Goal: Transaction & Acquisition: Purchase product/service

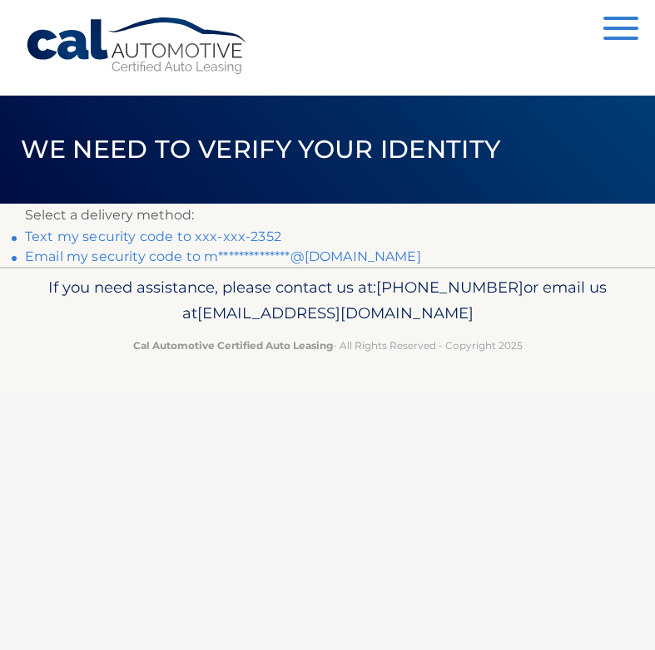
click at [265, 236] on link "Text my security code to xxx-xxx-2352" at bounding box center [153, 237] width 256 height 16
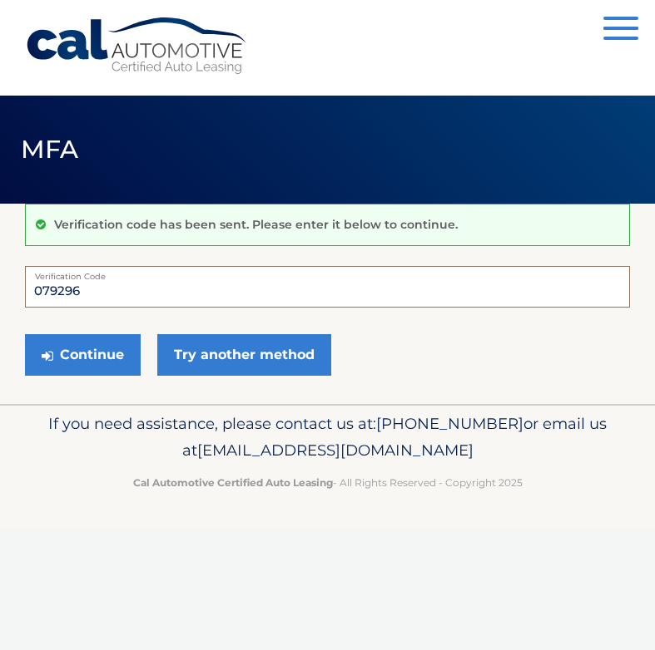
type input "079296"
click at [82, 354] on button "Continue" at bounding box center [83, 355] width 116 height 42
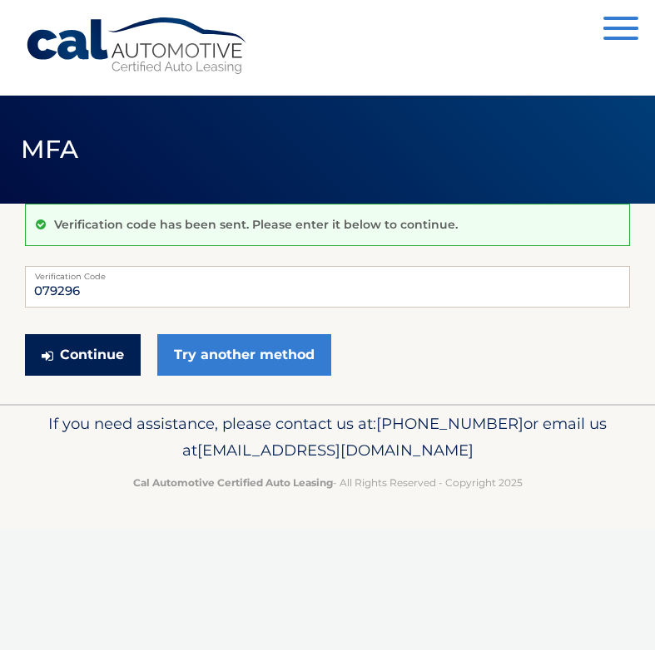
click at [104, 352] on button "Continue" at bounding box center [83, 355] width 116 height 42
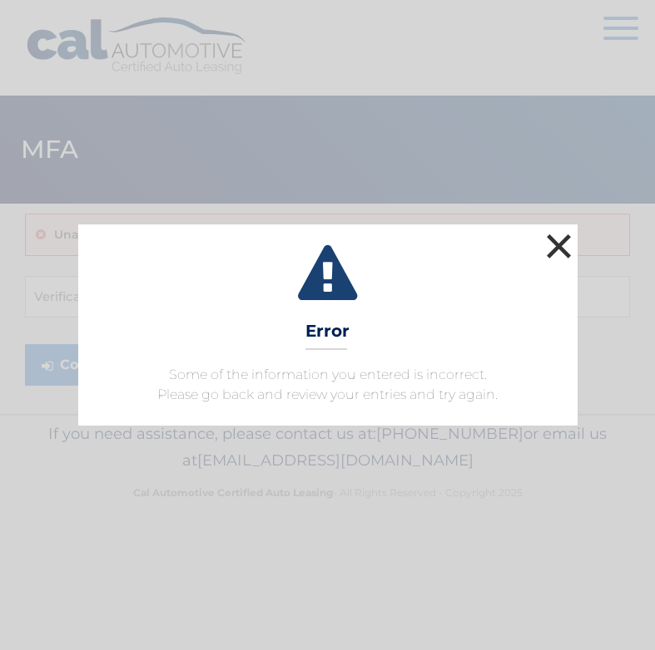
click at [561, 241] on button "×" at bounding box center [558, 246] width 33 height 33
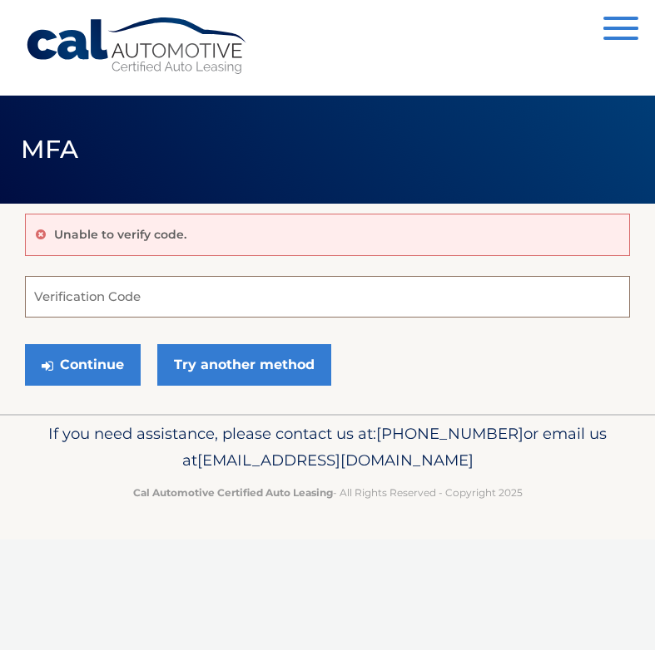
click at [249, 289] on input "Verification Code" at bounding box center [327, 297] width 605 height 42
click at [161, 292] on input "Verification Code" at bounding box center [327, 297] width 605 height 42
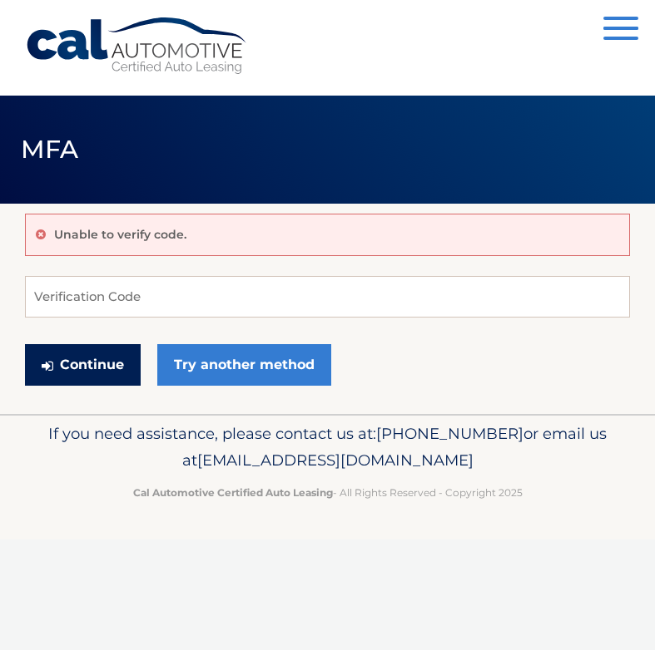
click at [112, 373] on button "Continue" at bounding box center [83, 365] width 116 height 42
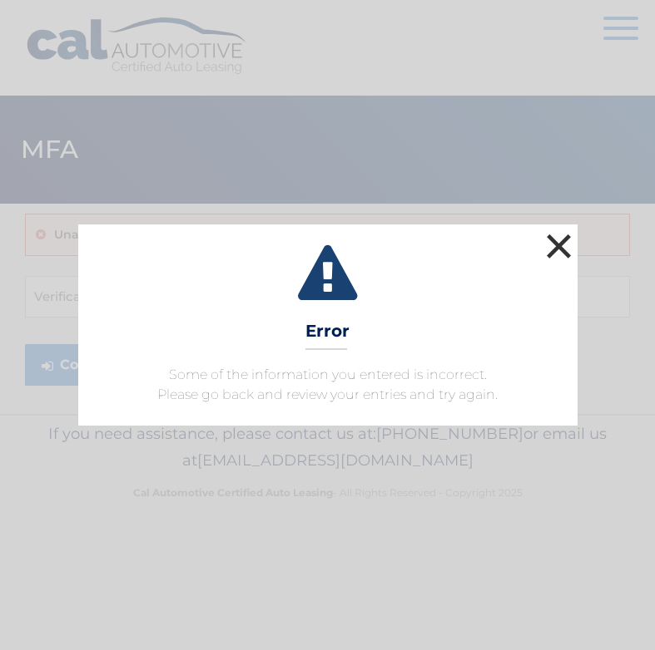
click at [556, 242] on button "×" at bounding box center [558, 246] width 33 height 33
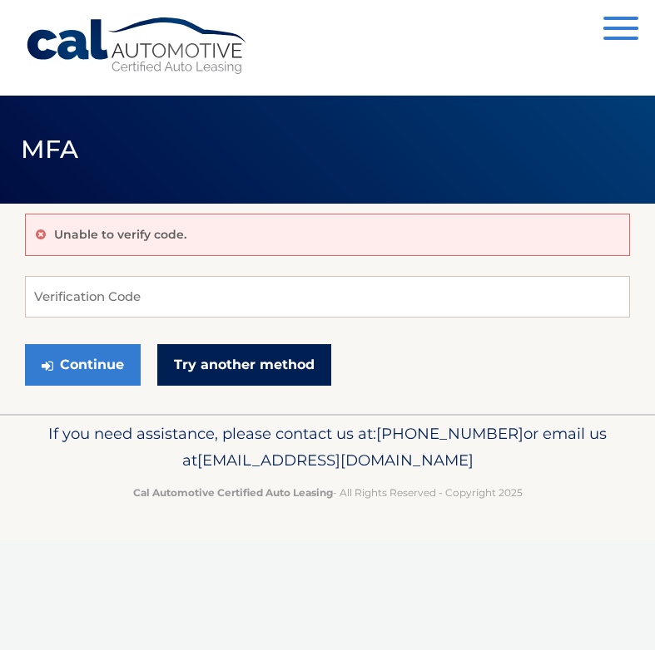
click at [309, 366] on link "Try another method" at bounding box center [244, 365] width 174 height 42
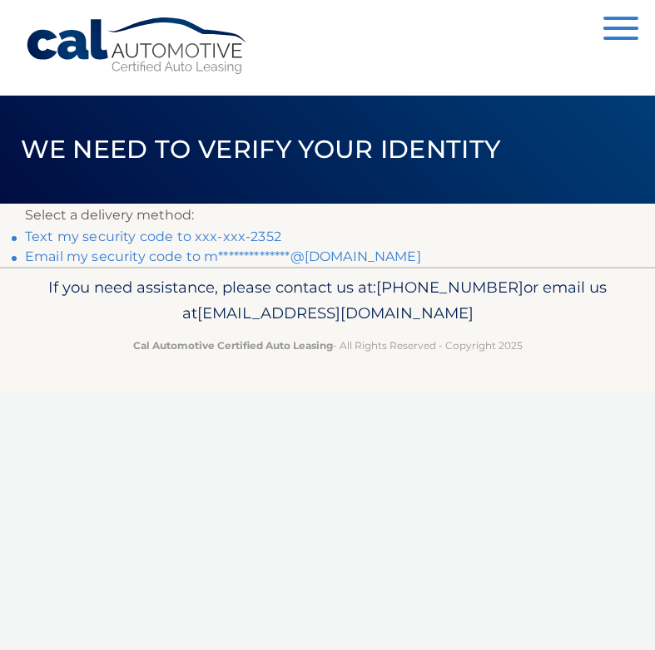
click at [274, 237] on link "Text my security code to xxx-xxx-2352" at bounding box center [153, 237] width 256 height 16
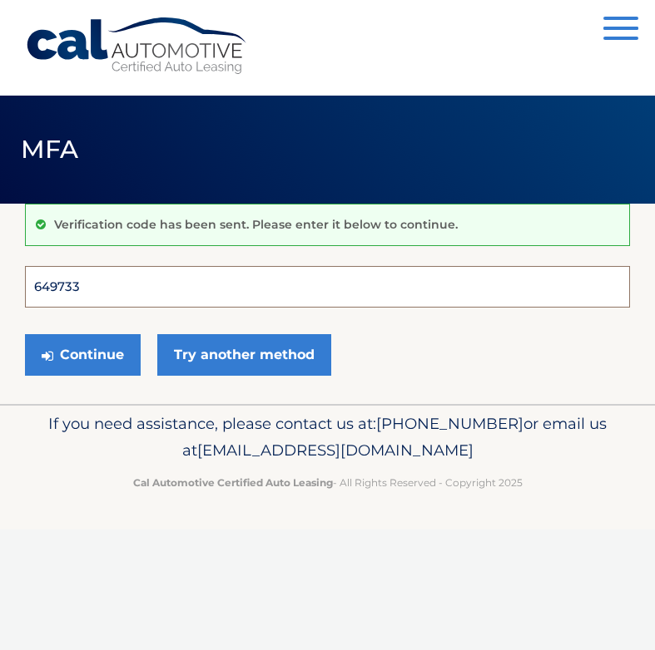
type input "649733"
click at [82, 354] on button "Continue" at bounding box center [83, 355] width 116 height 42
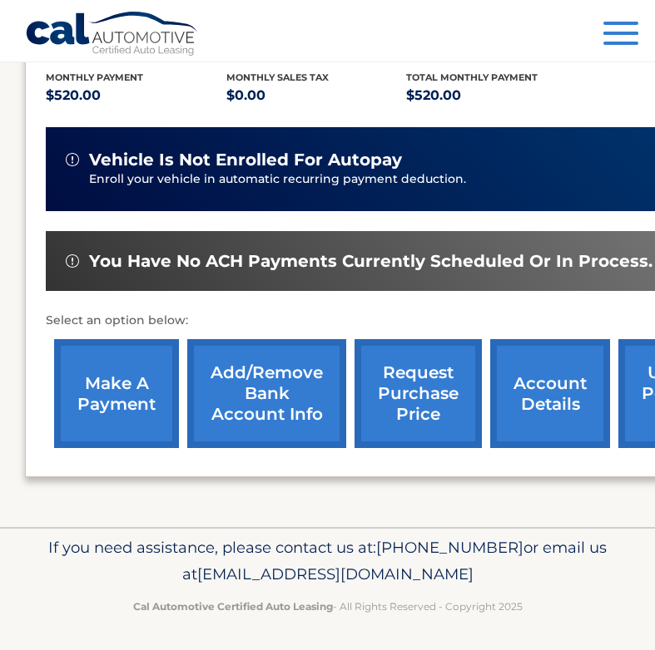
scroll to position [354, 0]
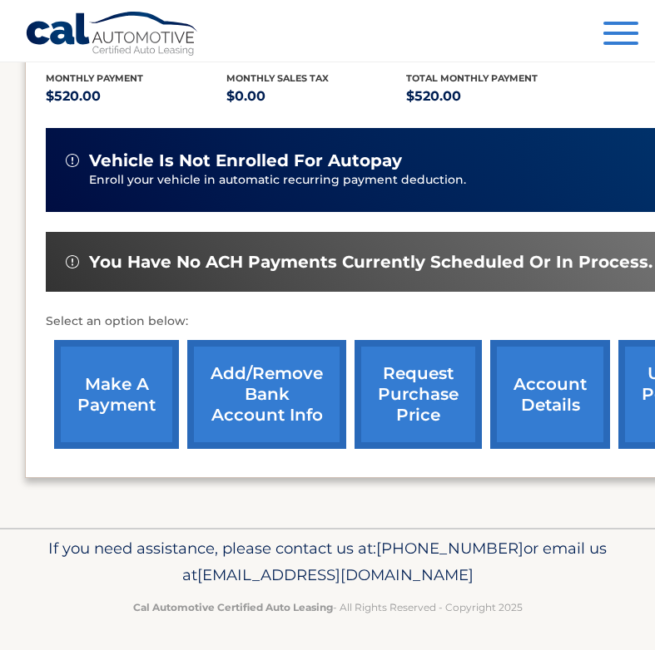
click at [145, 399] on link "make a payment" at bounding box center [116, 394] width 125 height 109
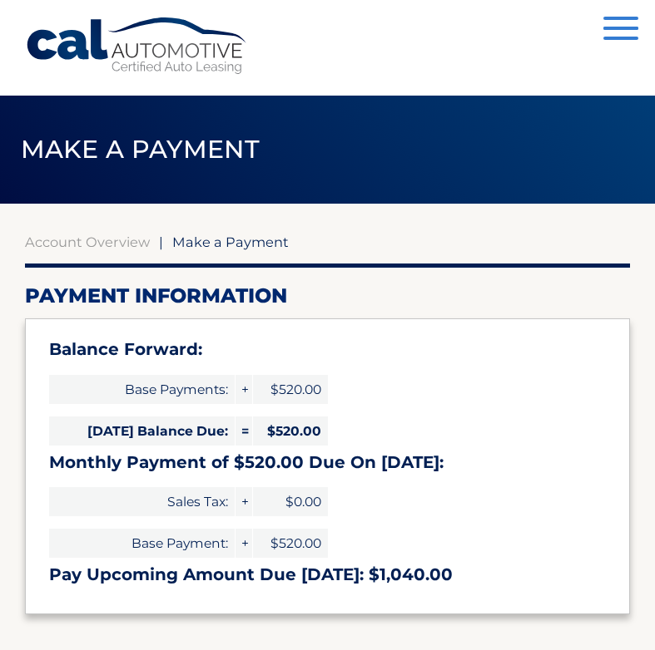
select select "MWM5YmYyZjItOGQ2Zi00NjIyLTgyZjMtMTA4YmYyYTYxMzBl"
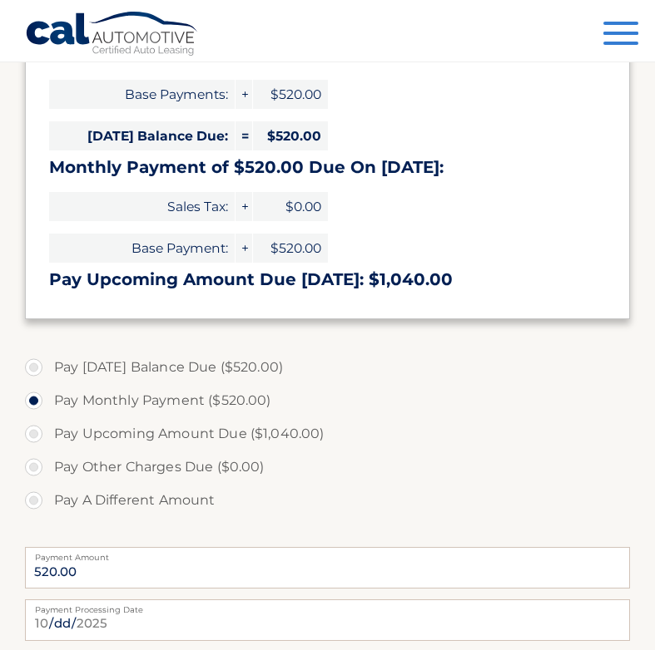
scroll to position [296, 0]
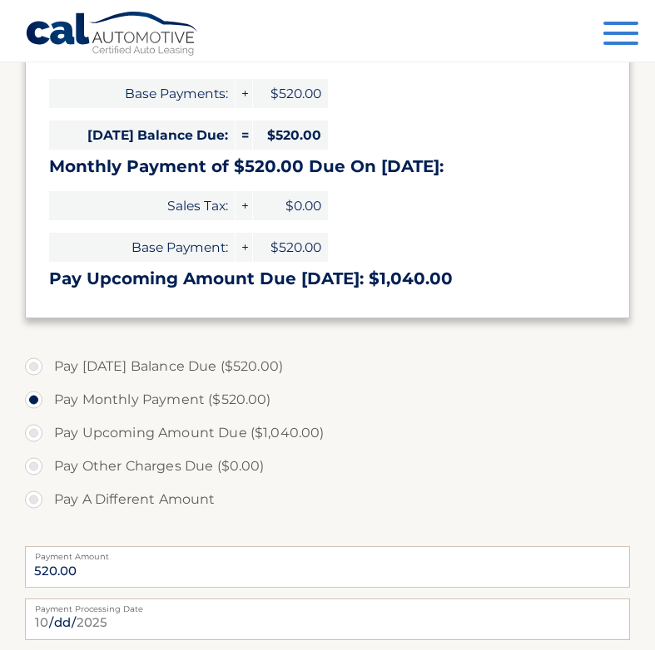
click at [34, 363] on label "Pay [DATE] Balance Due ($520.00)" at bounding box center [327, 366] width 605 height 33
click at [34, 363] on input "Pay [DATE] Balance Due ($520.00)" at bounding box center [40, 363] width 17 height 27
radio input "true"
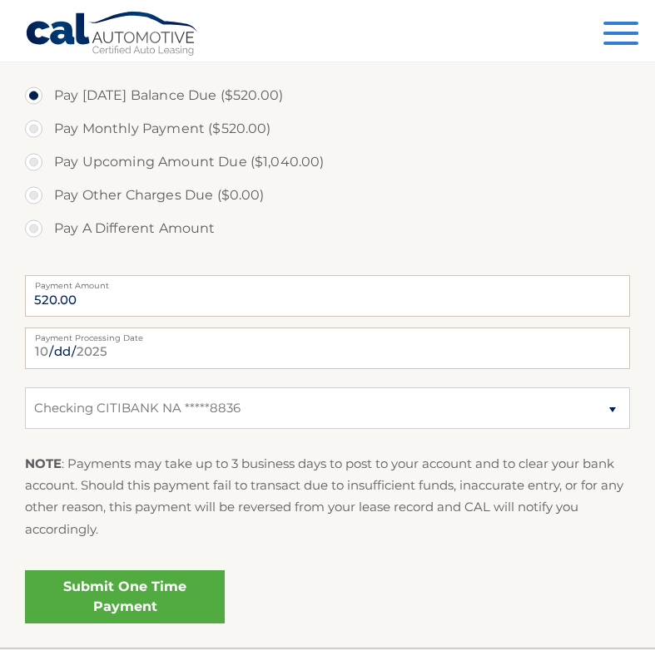
scroll to position [591, 0]
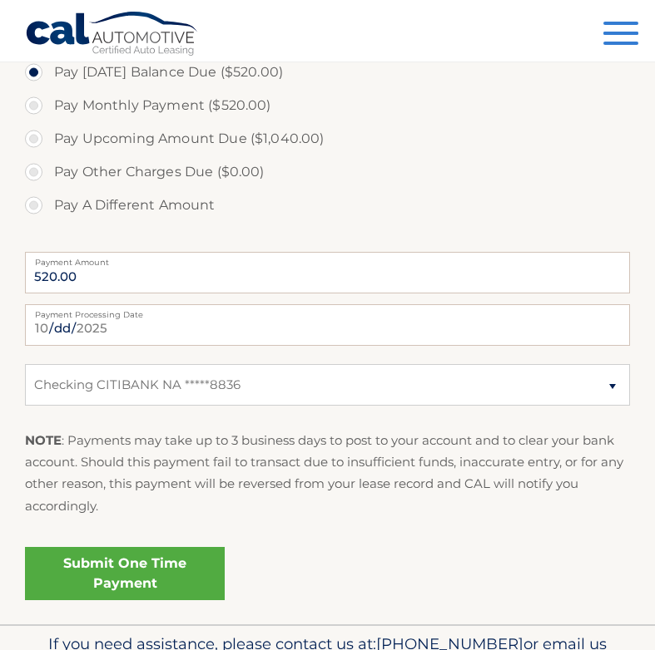
click at [160, 574] on link "Submit One Time Payment" at bounding box center [125, 573] width 200 height 53
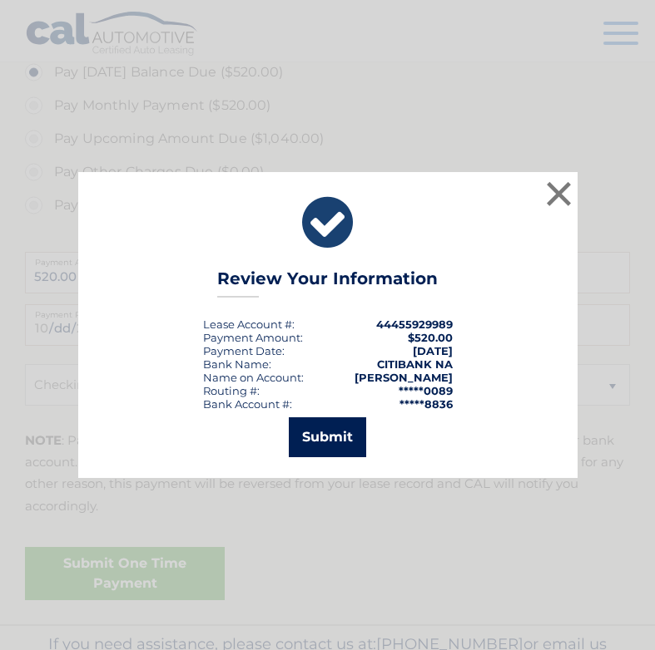
click at [329, 438] on button "Submit" at bounding box center [327, 438] width 77 height 40
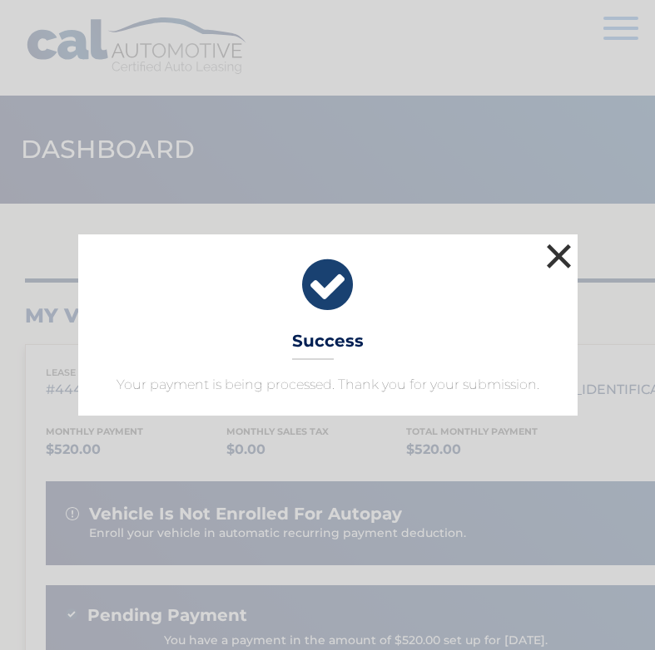
click at [553, 260] on button "×" at bounding box center [558, 256] width 33 height 33
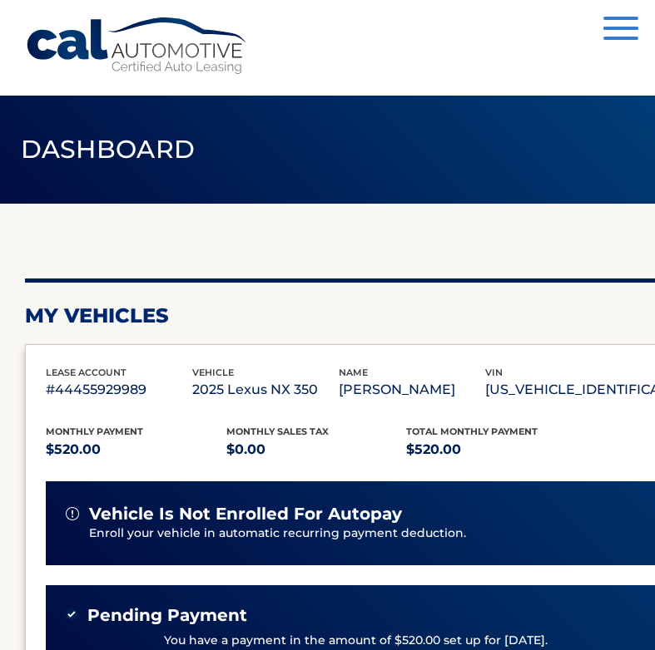
click at [625, 29] on span "button" at bounding box center [620, 28] width 35 height 3
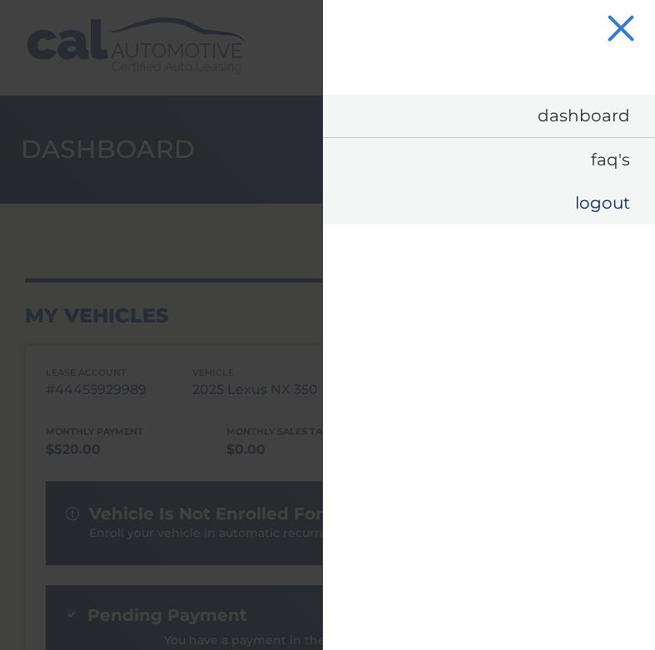
click at [616, 199] on link "Logout" at bounding box center [489, 202] width 332 height 43
